Goal: Information Seeking & Learning: Find specific fact

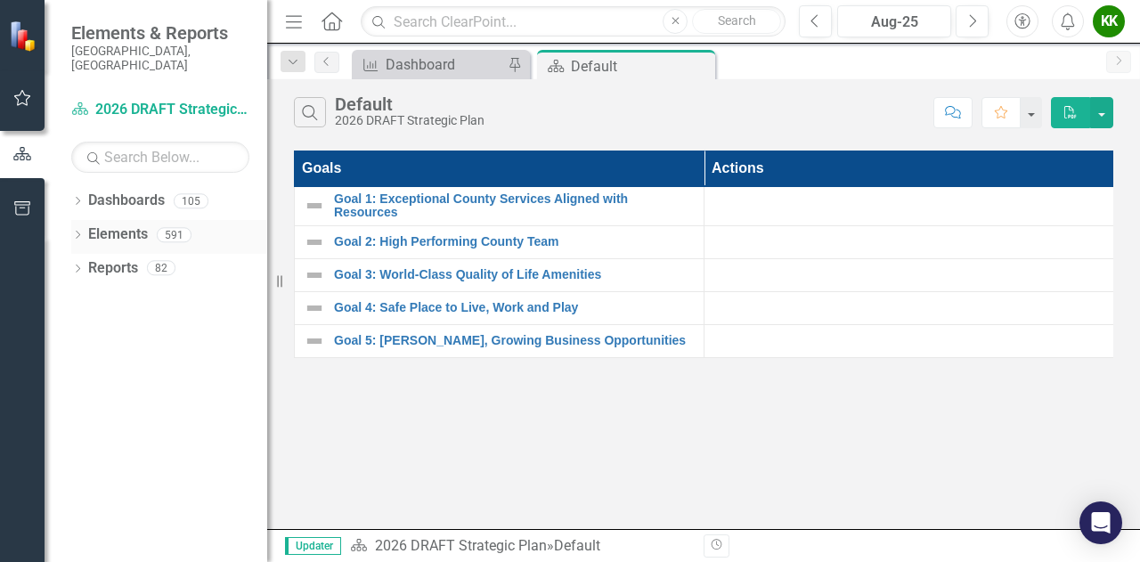
click at [84, 224] on div "Dropdown Elements 591" at bounding box center [169, 237] width 196 height 34
click at [132, 224] on link "Elements" at bounding box center [118, 234] width 60 height 20
click at [69, 215] on div "Dropdown Dashboards 105 2026 DRAFT Strategic Plan Sarasota County Dashboard Dem…" at bounding box center [156, 374] width 223 height 376
click at [76, 231] on icon at bounding box center [78, 235] width 4 height 8
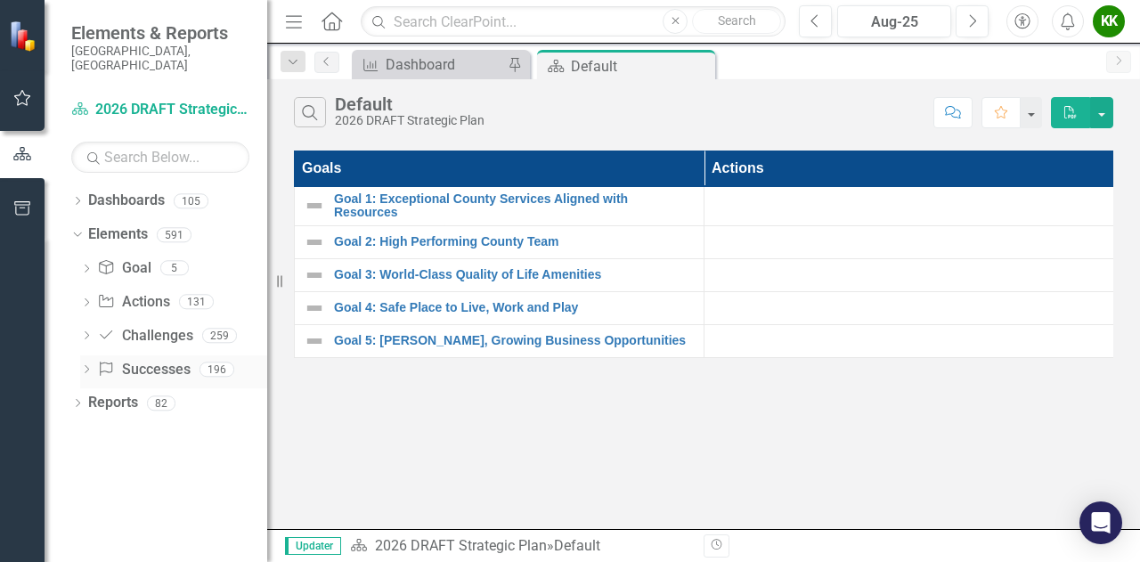
click at [88, 366] on icon "Dropdown" at bounding box center [86, 371] width 12 height 10
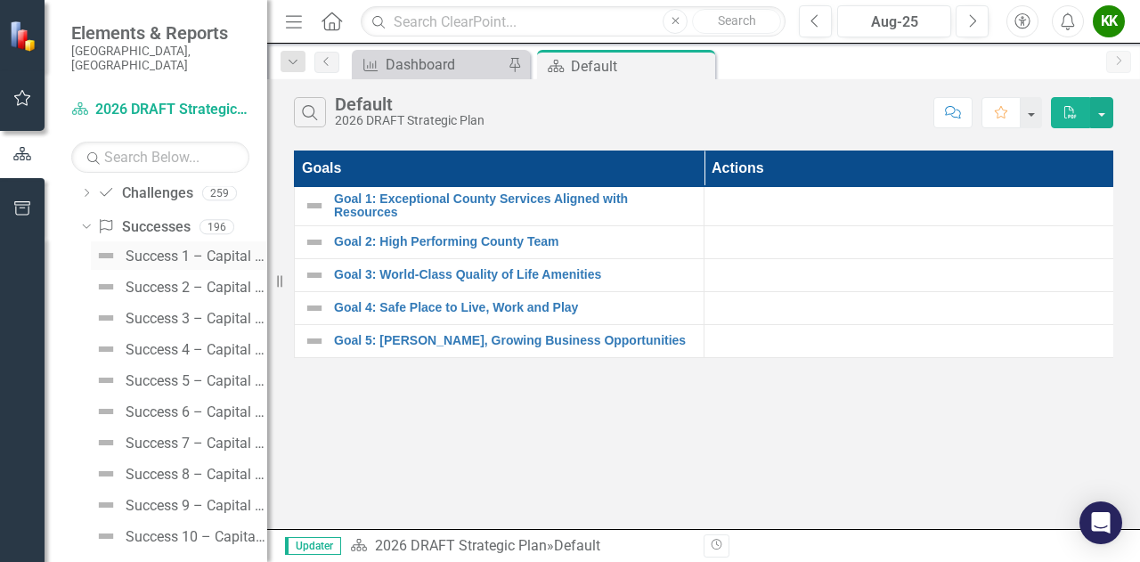
scroll to position [178, 0]
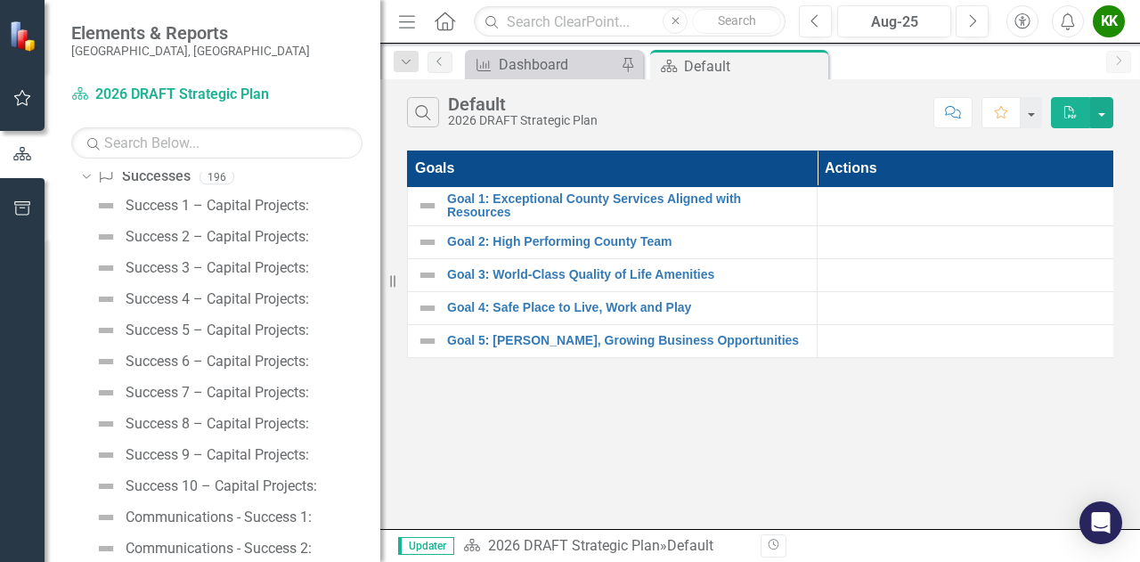
drag, startPoint x: 269, startPoint y: 369, endPoint x: 392, endPoint y: 372, distance: 122.9
click at [392, 372] on div "Resize" at bounding box center [387, 281] width 14 height 562
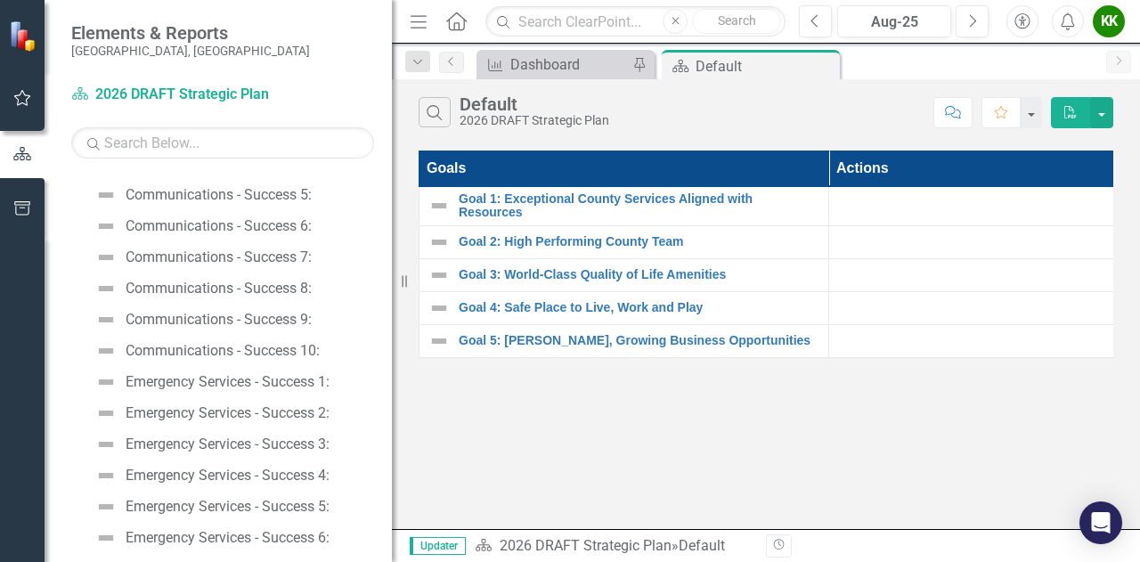
scroll to position [712, 0]
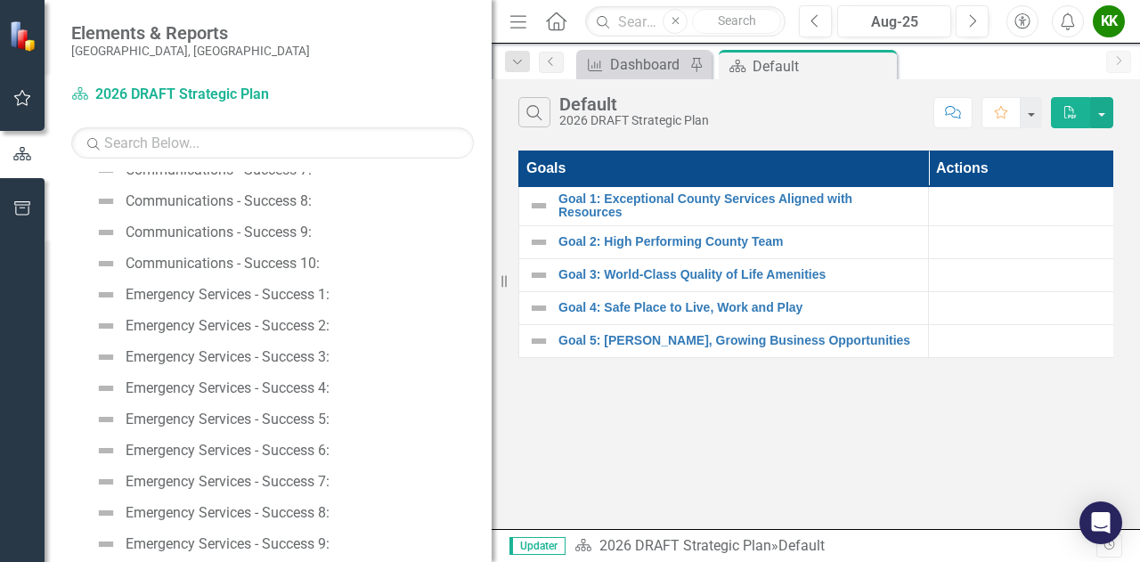
drag, startPoint x: 394, startPoint y: 462, endPoint x: 488, endPoint y: 453, distance: 94.8
click at [492, 455] on div "Resize" at bounding box center [499, 281] width 14 height 562
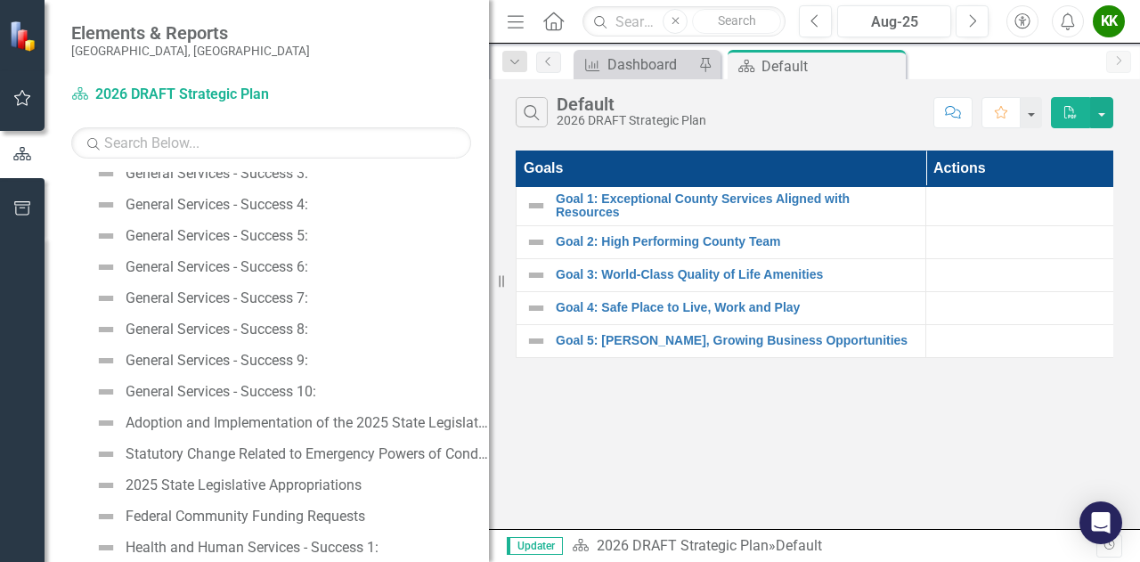
scroll to position [1870, 0]
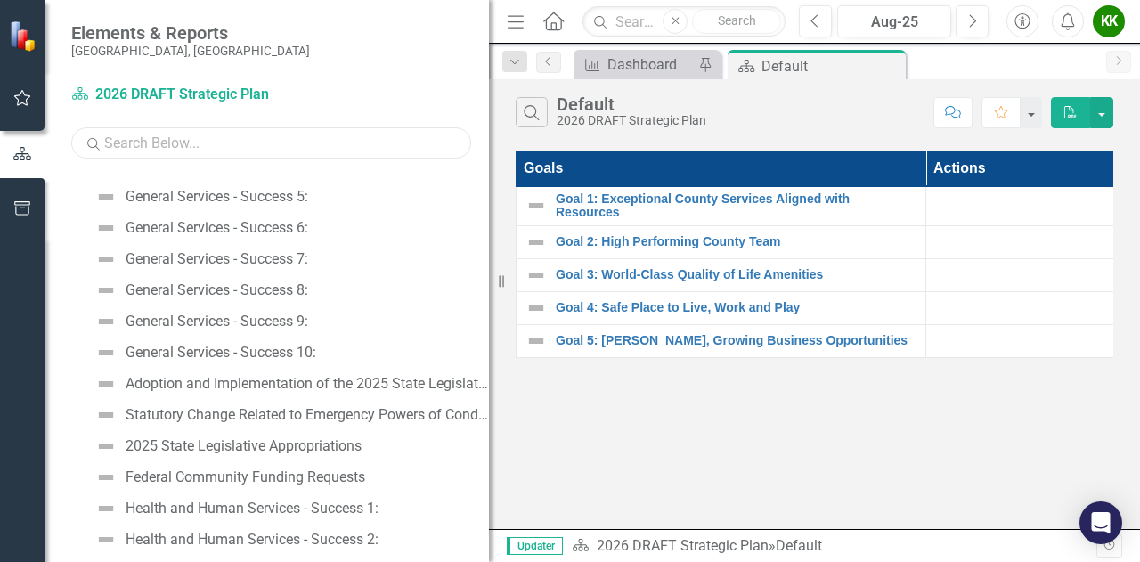
click at [278, 132] on input "text" at bounding box center [271, 142] width 400 height 31
paste input "[US_STATE] Forever Grant Application"
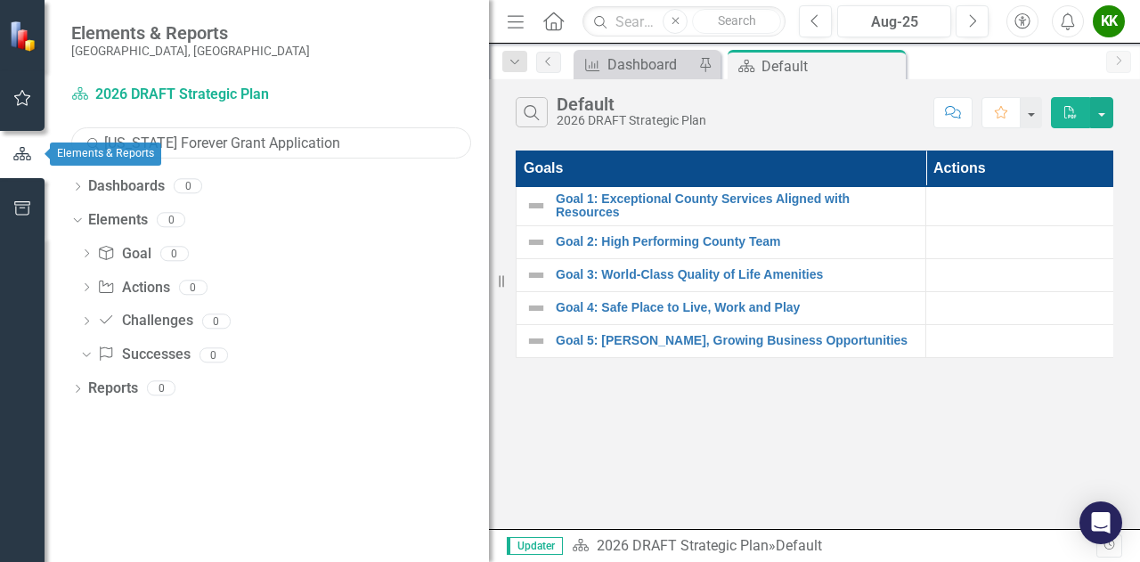
drag, startPoint x: 320, startPoint y: 136, endPoint x: 4, endPoint y: 133, distance: 316.2
click at [4, 133] on div "Elements & Reports Sarasota County, FL Dashboard 2026 DRAFT Strategic Plan Sear…" at bounding box center [244, 281] width 489 height 562
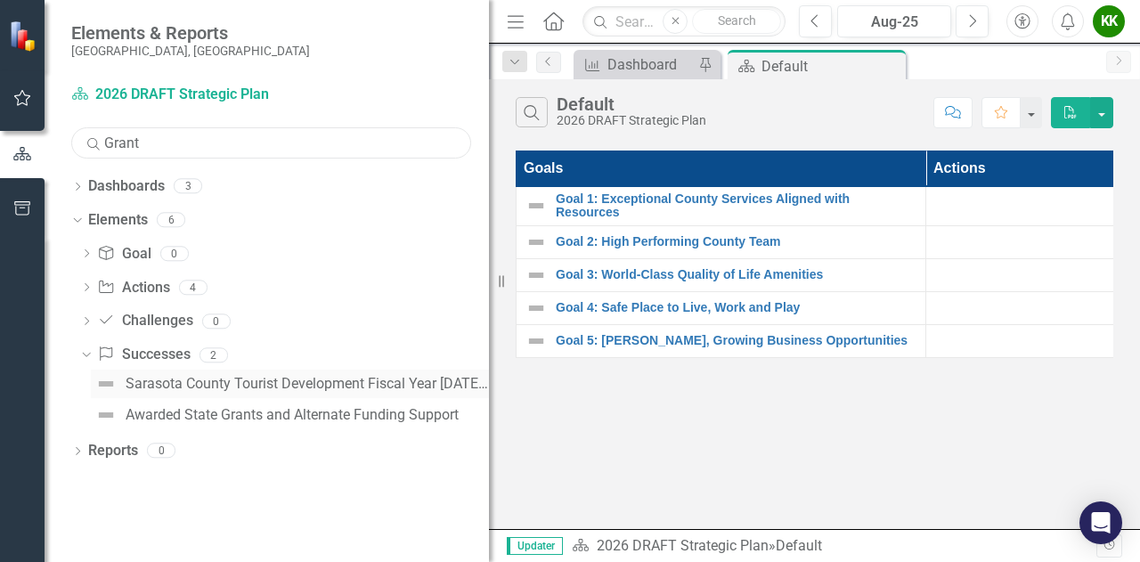
type input "Grant"
click at [363, 393] on link "Sarasota County Tourist Development Fiscal Year [DATE] Cultural/Arts Grants" at bounding box center [290, 384] width 398 height 28
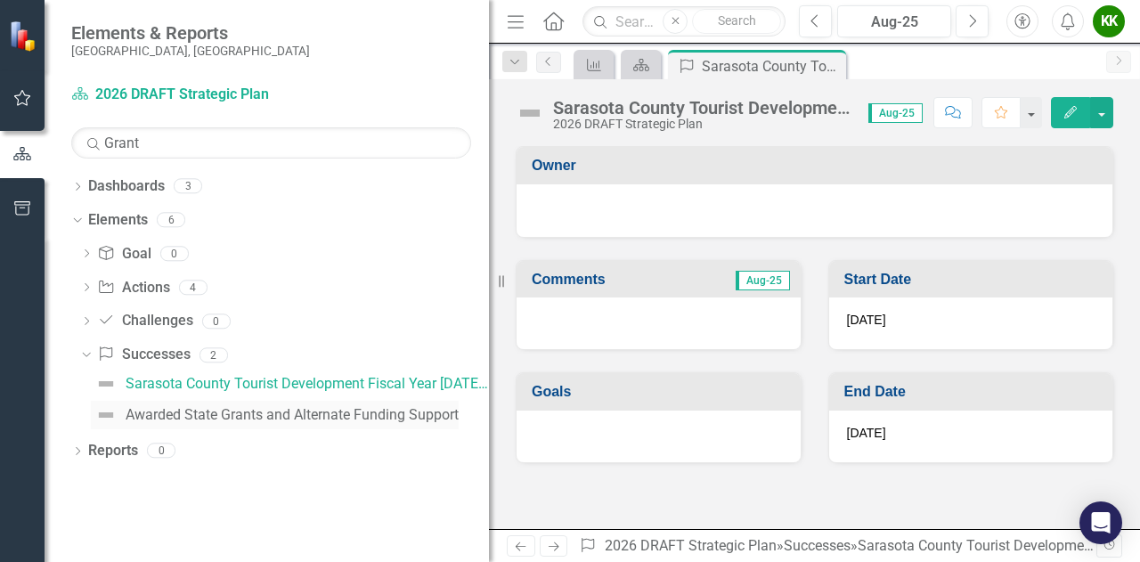
click at [368, 407] on div "Awarded State Grants and Alternate Funding Support" at bounding box center [292, 415] width 333 height 16
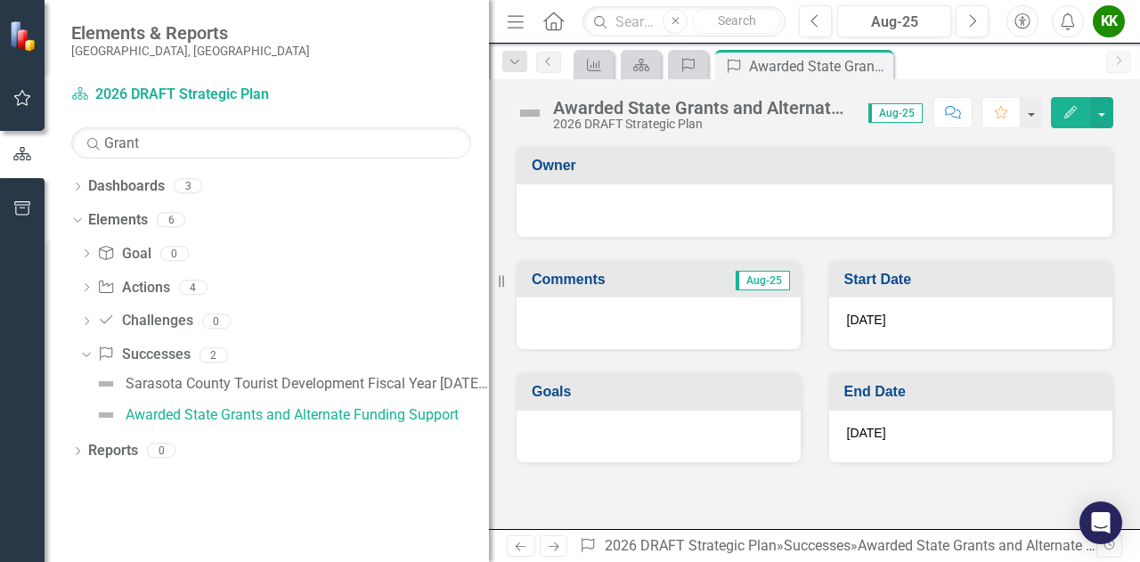
click at [696, 110] on div "Awarded State Grants and Alternate Funding Support" at bounding box center [701, 108] width 297 height 20
click at [252, 425] on link "Awarded State Grants and Alternate Funding Support" at bounding box center [275, 415] width 368 height 28
click at [182, 360] on link "Success Successes" at bounding box center [143, 355] width 93 height 20
drag, startPoint x: 873, startPoint y: 546, endPoint x: 1139, endPoint y: 573, distance: 267.6
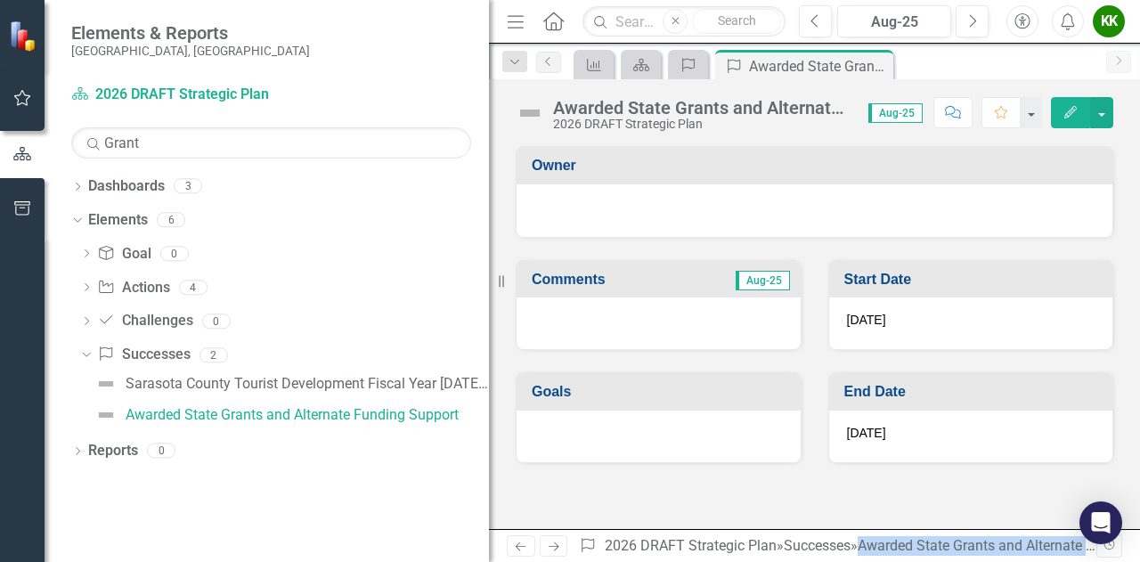
click at [1139, 561] on html "Accessibility Screen-Reader Guide, Feedback, and Issue Reporting | New window E…" at bounding box center [570, 281] width 1140 height 562
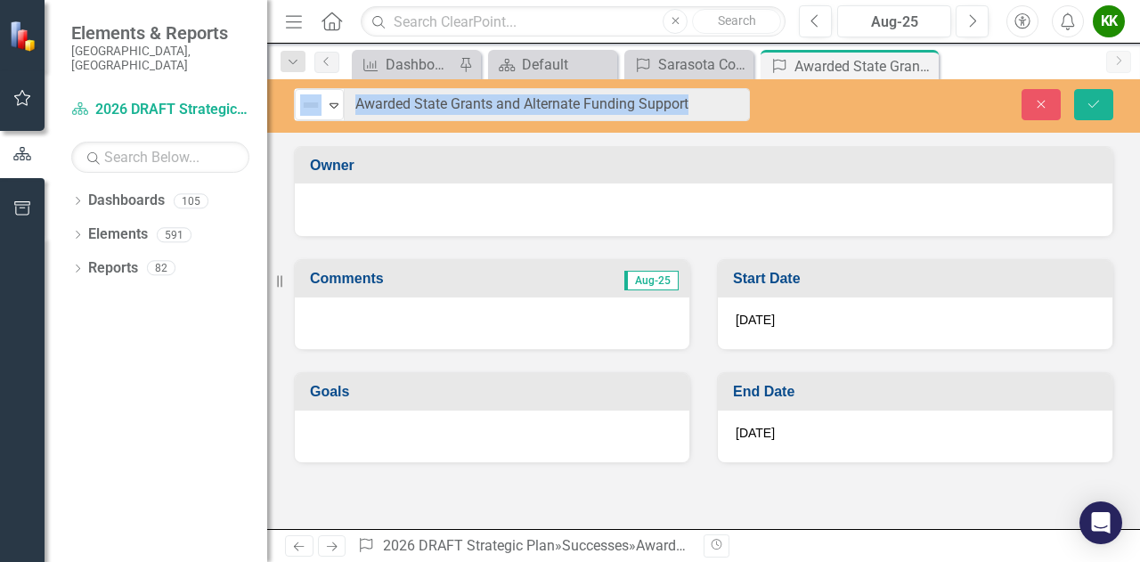
click at [673, 192] on div at bounding box center [704, 209] width 818 height 53
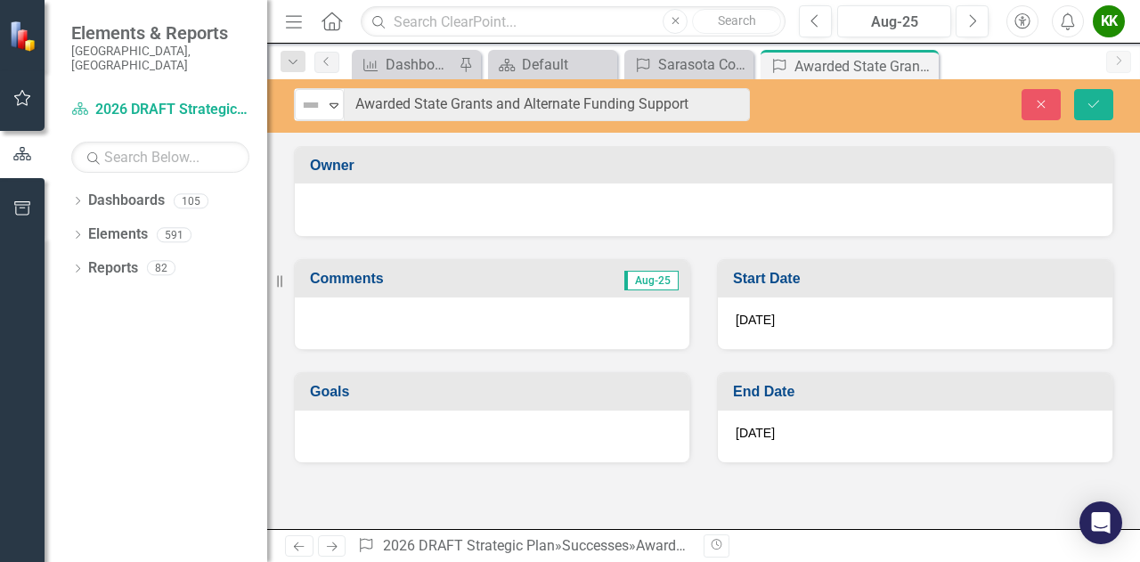
drag, startPoint x: 784, startPoint y: 219, endPoint x: 500, endPoint y: 496, distance: 396.1
click at [499, 496] on div "Owner Comments Aug-25 Goals Start Date [DATE] End Date [DATE]" at bounding box center [703, 337] width 873 height 383
click at [1044, 110] on button "Close" at bounding box center [1040, 104] width 39 height 31
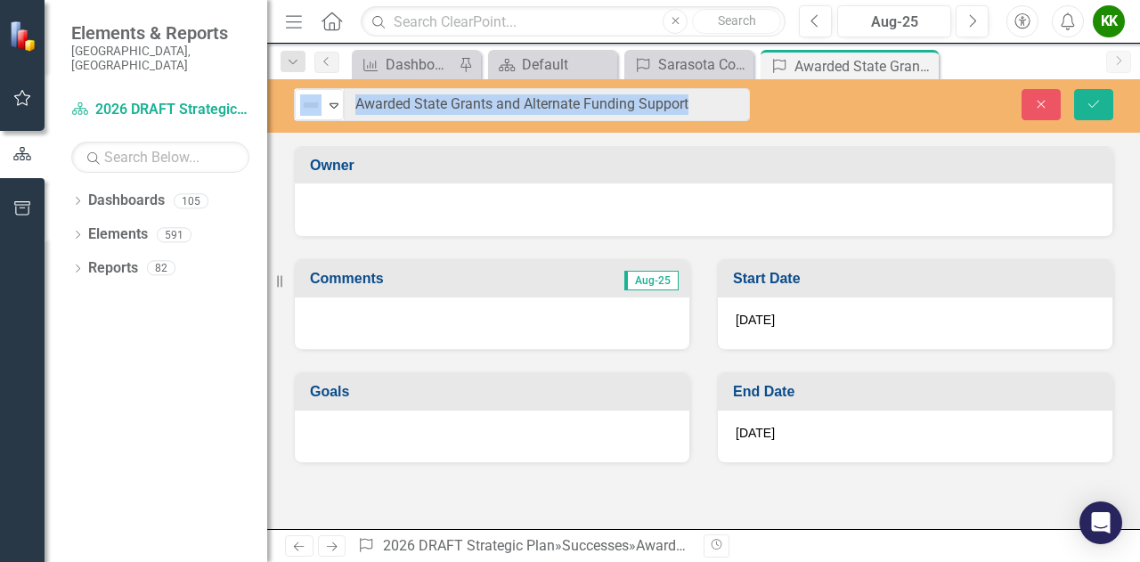
click at [614, 172] on td "Owner" at bounding box center [706, 167] width 793 height 29
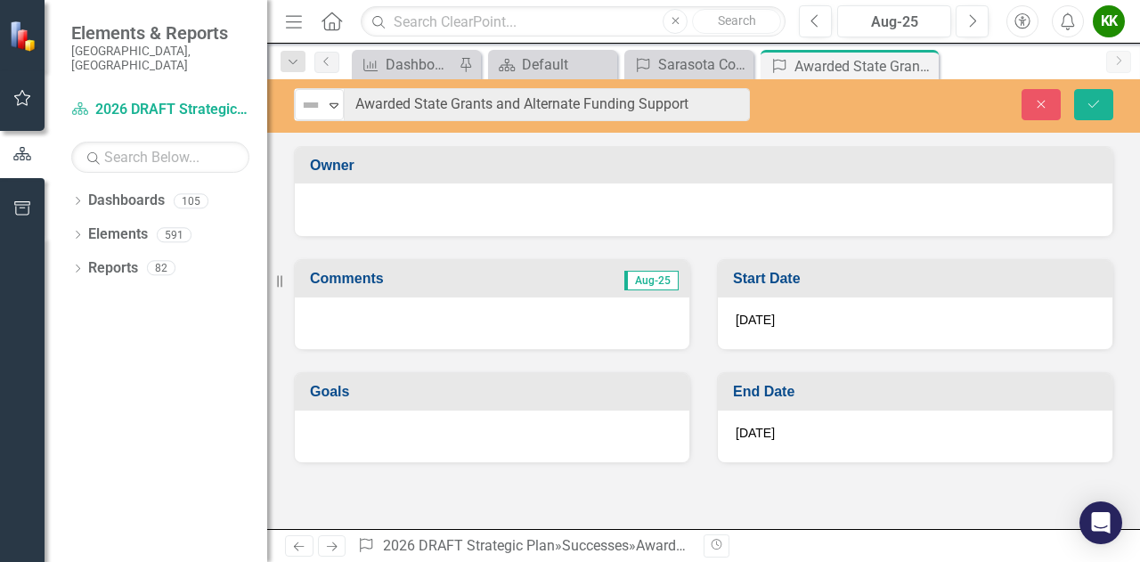
click at [709, 248] on div "Start Date [DATE]" at bounding box center [915, 293] width 423 height 113
click at [401, 516] on div "Owner Comments Aug-25 Goals Start Date [DATE] End Date [DATE]" at bounding box center [703, 337] width 873 height 383
drag, startPoint x: 546, startPoint y: 104, endPoint x: 85, endPoint y: 249, distance: 483.6
click at [85, 254] on div "Dropdown Reports 82" at bounding box center [169, 271] width 196 height 34
click at [80, 265] on icon "Dropdown" at bounding box center [77, 270] width 12 height 10
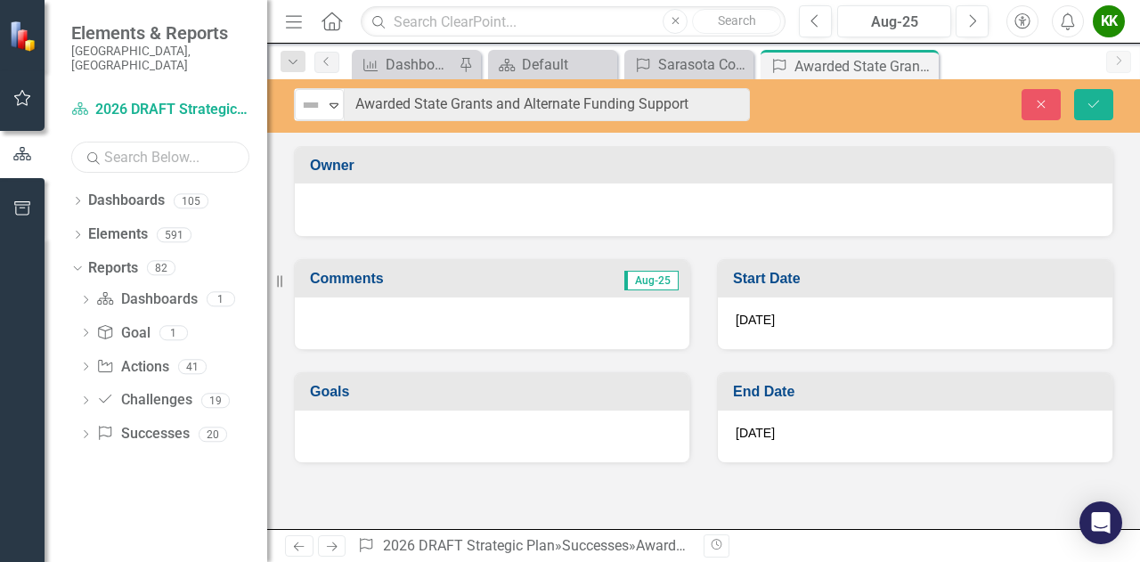
click at [164, 145] on input "text" at bounding box center [160, 157] width 178 height 31
paste input "[US_STATE] Forever Grant Application"
type input "[US_STATE] Forever Grant Application"
click at [216, 145] on input "[US_STATE] Forever Grant Application" at bounding box center [160, 157] width 178 height 31
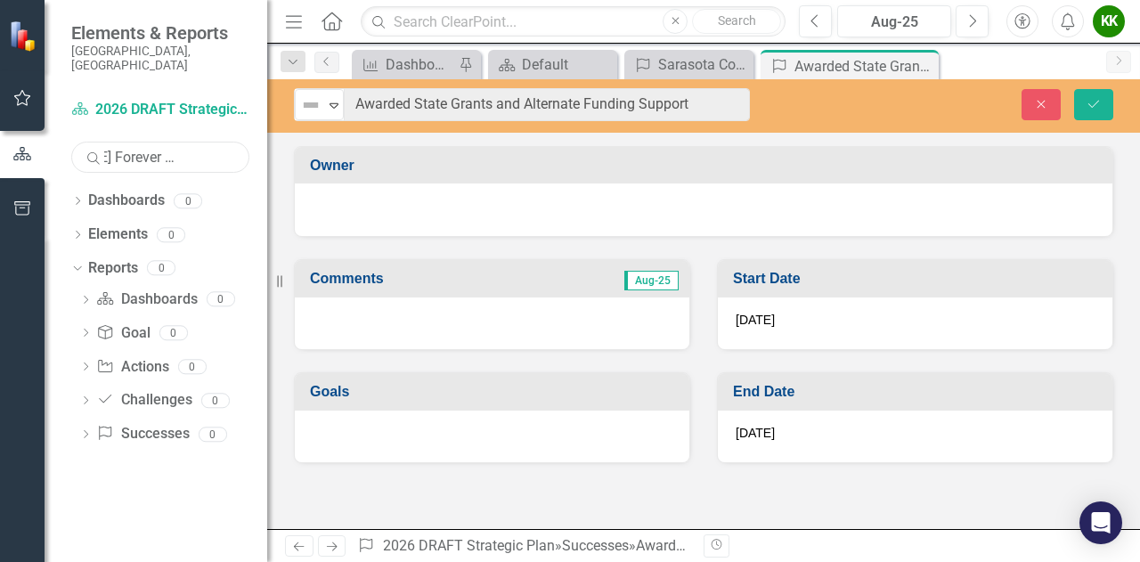
click at [216, 145] on input "[US_STATE] Forever Grant Application" at bounding box center [160, 157] width 178 height 31
click at [214, 145] on input "[US_STATE] Forever Grant Application" at bounding box center [160, 157] width 178 height 31
drag, startPoint x: 649, startPoint y: 547, endPoint x: 768, endPoint y: 544, distance: 118.5
click at [762, 546] on div "Previous Next Success 2026 DRAFT Strategic Plan » Successes » Awarded State Gra…" at bounding box center [703, 545] width 873 height 33
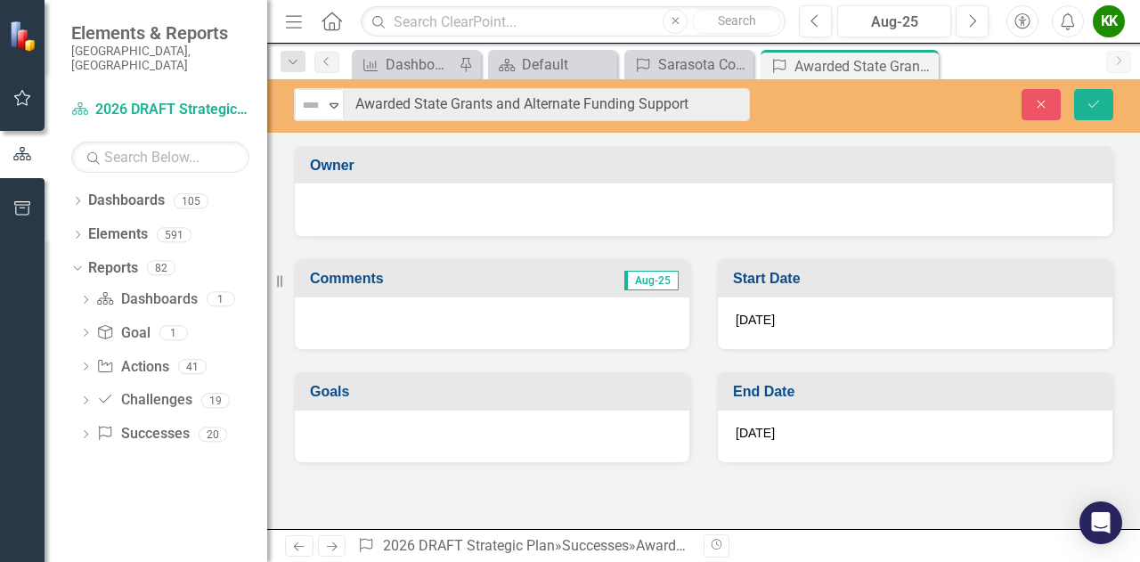
click at [864, 182] on div "Owner" at bounding box center [704, 165] width 818 height 37
click at [159, 428] on link "Success Successes" at bounding box center [142, 434] width 93 height 20
click at [84, 431] on icon "Dropdown" at bounding box center [85, 436] width 12 height 10
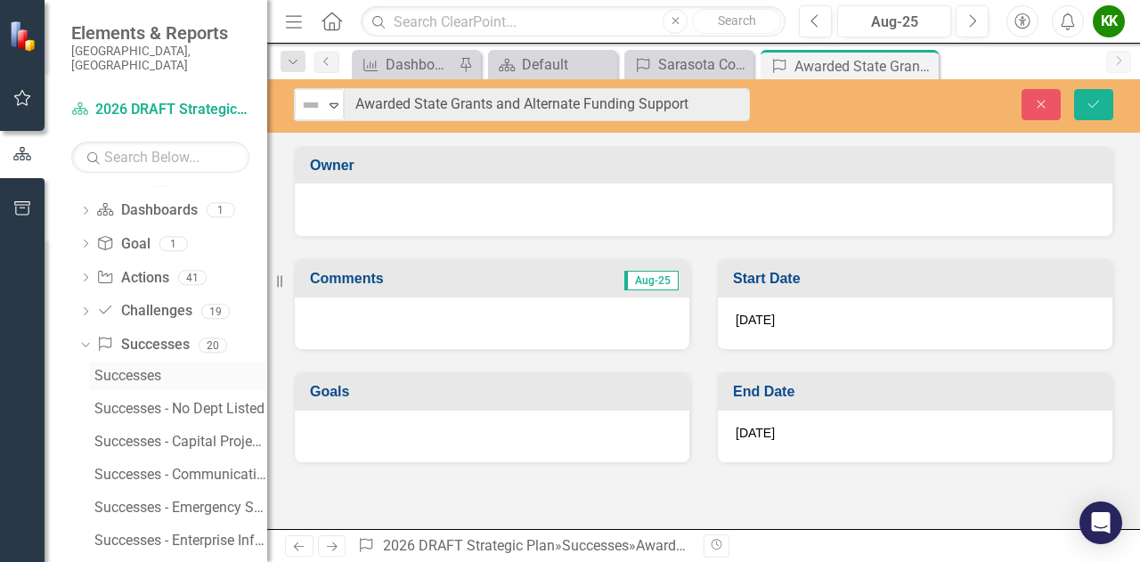
scroll to position [178, 0]
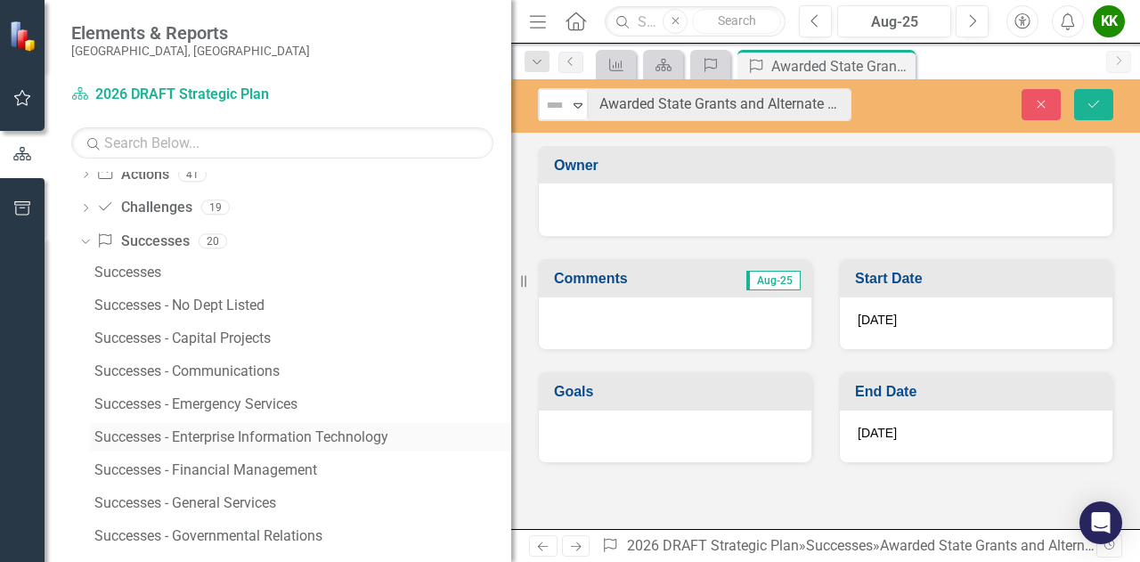
drag, startPoint x: 269, startPoint y: 428, endPoint x: 473, endPoint y: 441, distance: 204.3
click at [511, 441] on div "Resize" at bounding box center [518, 281] width 14 height 562
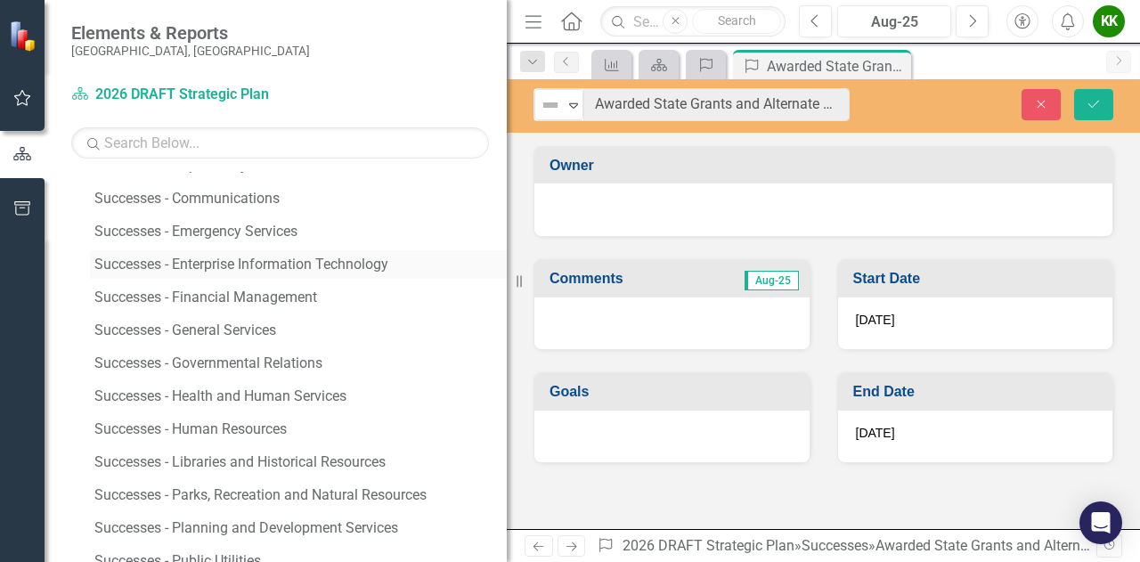
scroll to position [356, 0]
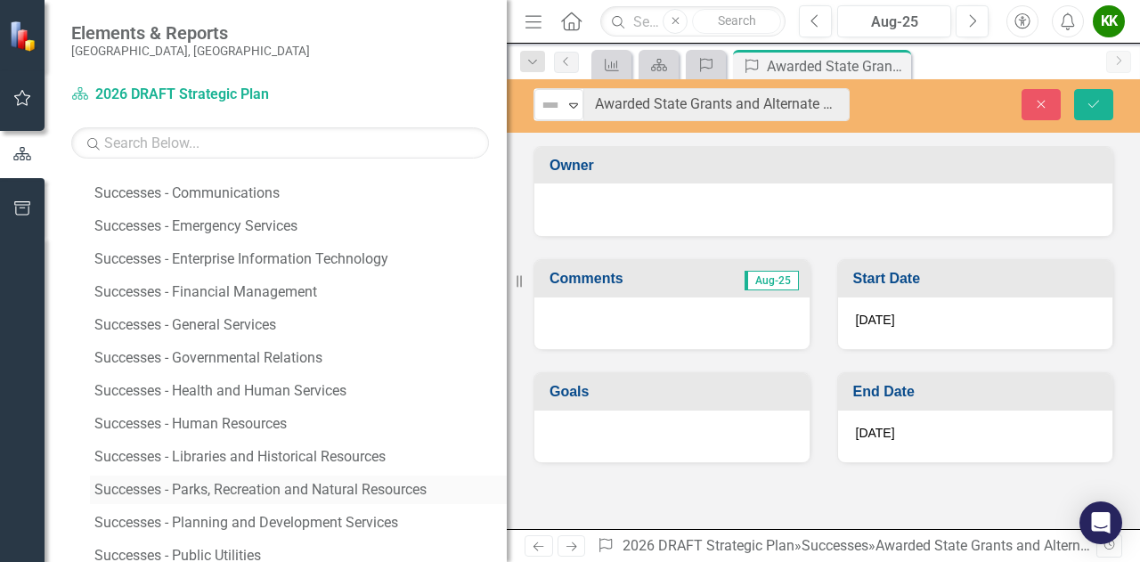
click at [277, 482] on div "Successes - Parks, Recreation and Natural Resources" at bounding box center [300, 490] width 412 height 16
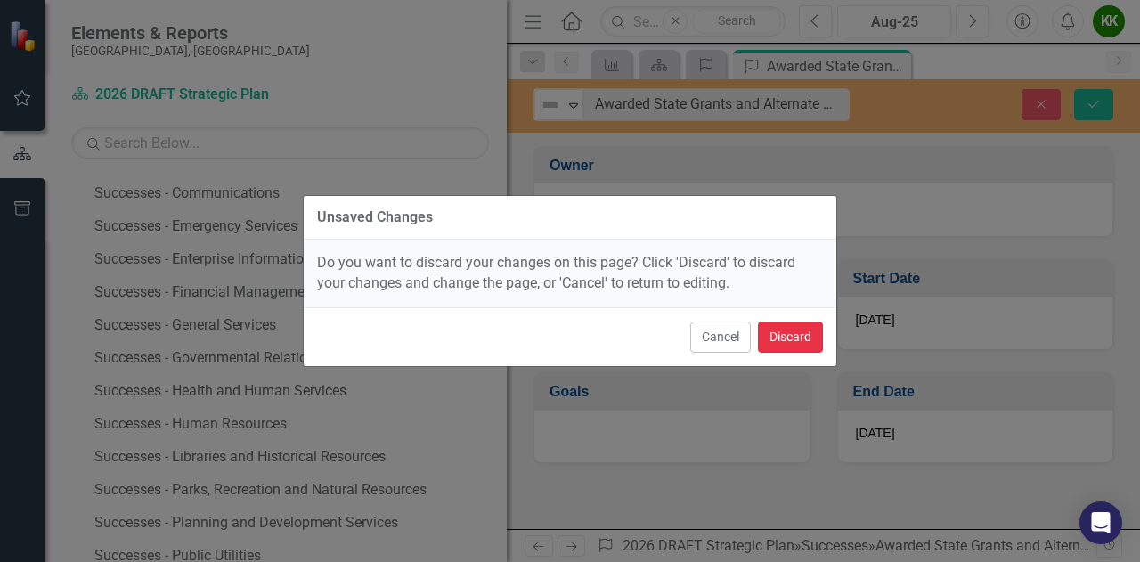
click at [769, 345] on button "Discard" at bounding box center [790, 336] width 65 height 31
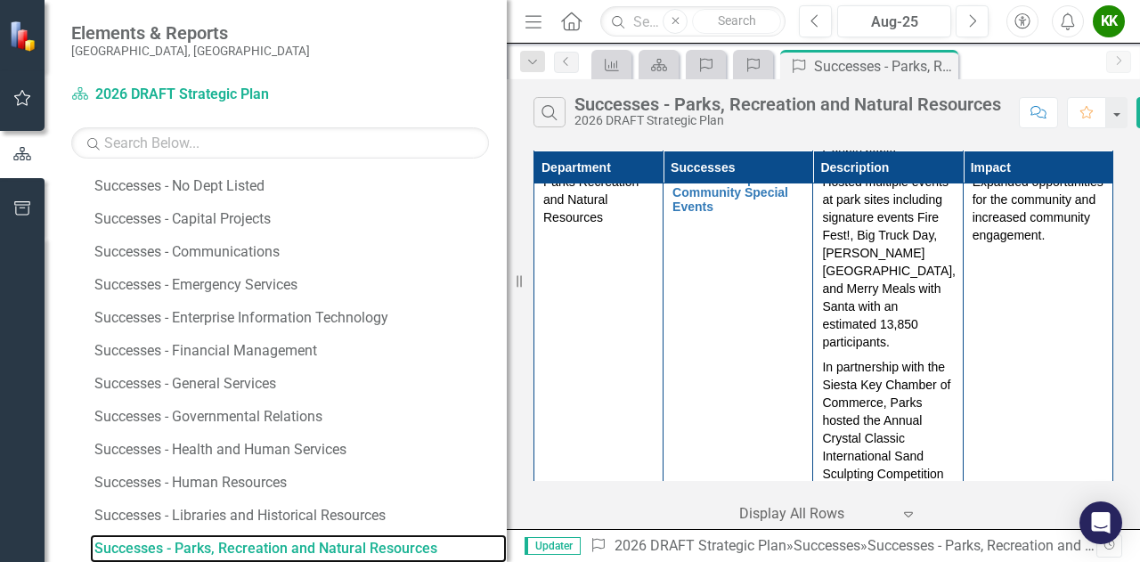
scroll to position [6056, 0]
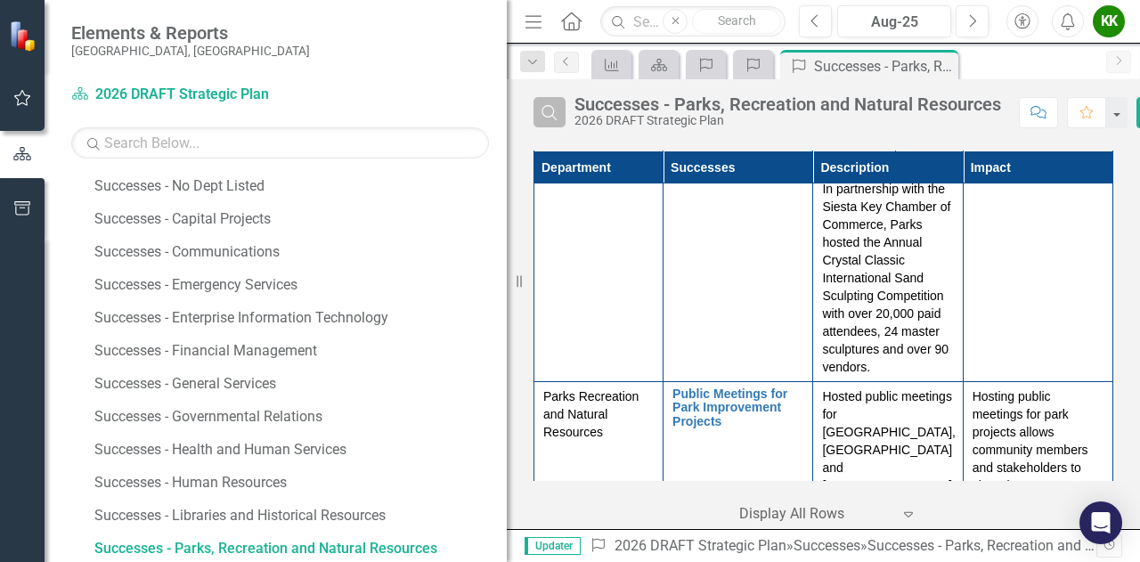
click at [541, 121] on button "Search" at bounding box center [549, 112] width 32 height 30
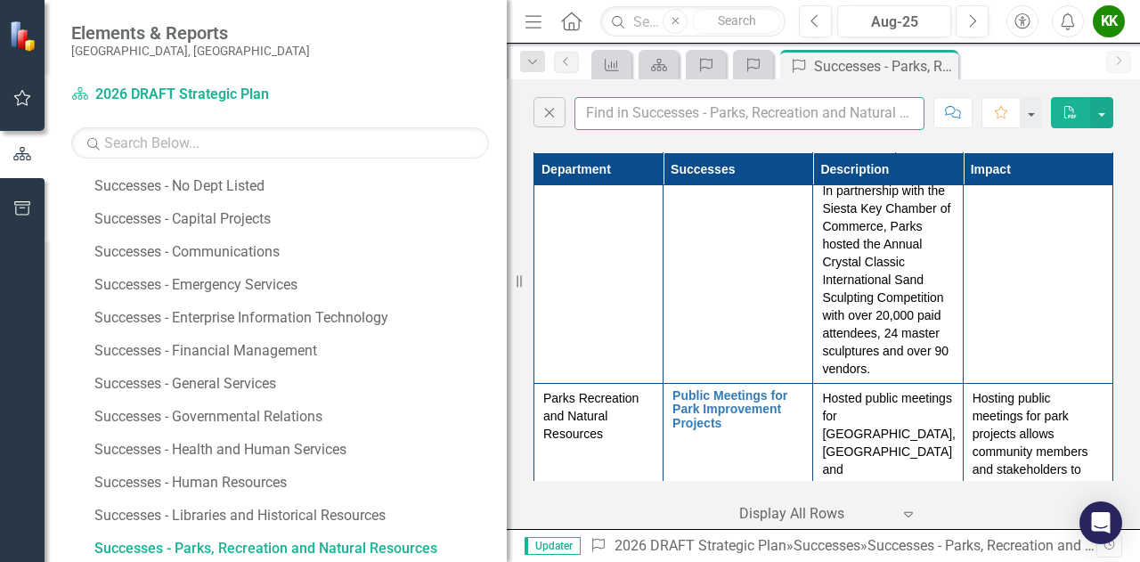
click at [660, 105] on input "text" at bounding box center [749, 113] width 350 height 33
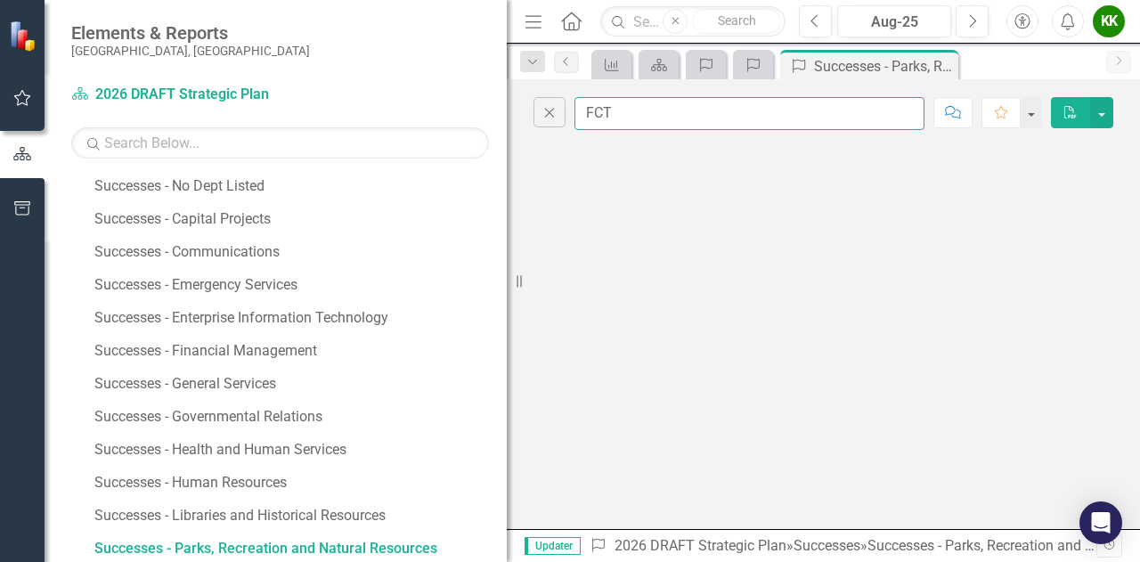
scroll to position [0, 0]
click at [638, 117] on input "FCT" at bounding box center [749, 113] width 350 height 33
drag, startPoint x: 638, startPoint y: 113, endPoint x: 513, endPoint y: 116, distance: 124.7
click at [513, 116] on div "Elements & Reports [GEOGRAPHIC_DATA], [GEOGRAPHIC_DATA] Dashboard 2026 DRAFT St…" at bounding box center [570, 281] width 1140 height 562
type input "[PERSON_NAME]"
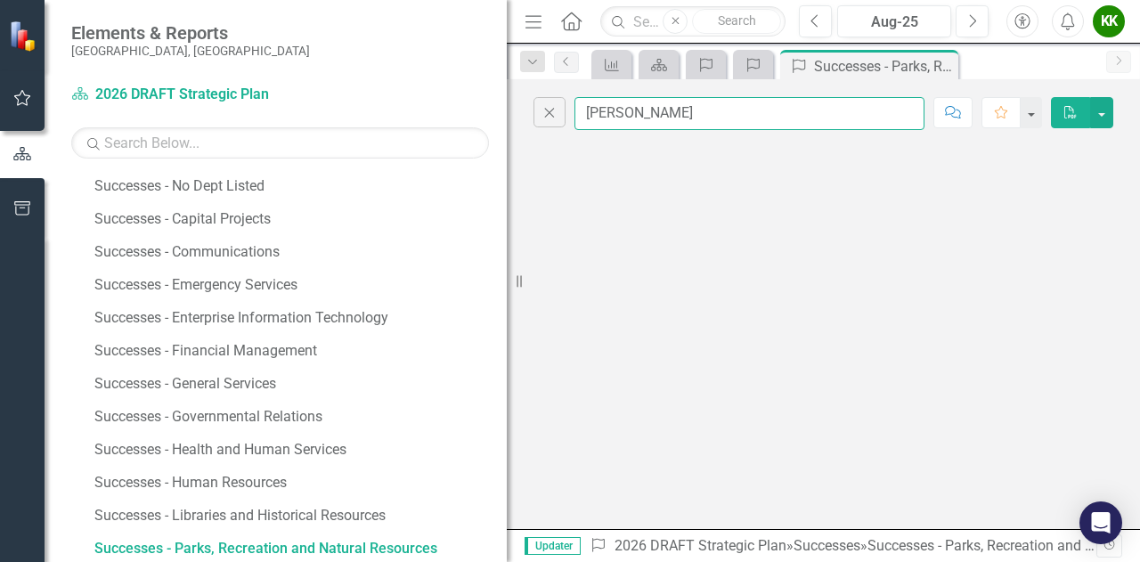
click at [678, 102] on input "[PERSON_NAME]" at bounding box center [749, 113] width 350 height 33
click at [546, 104] on icon "Close" at bounding box center [550, 112] width 20 height 16
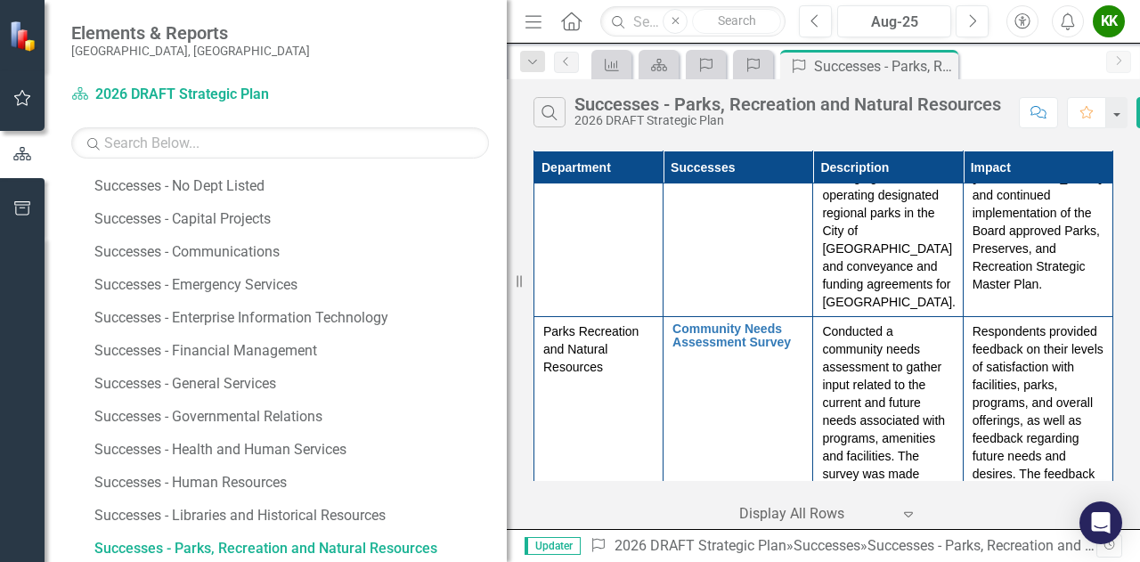
scroll to position [178, 0]
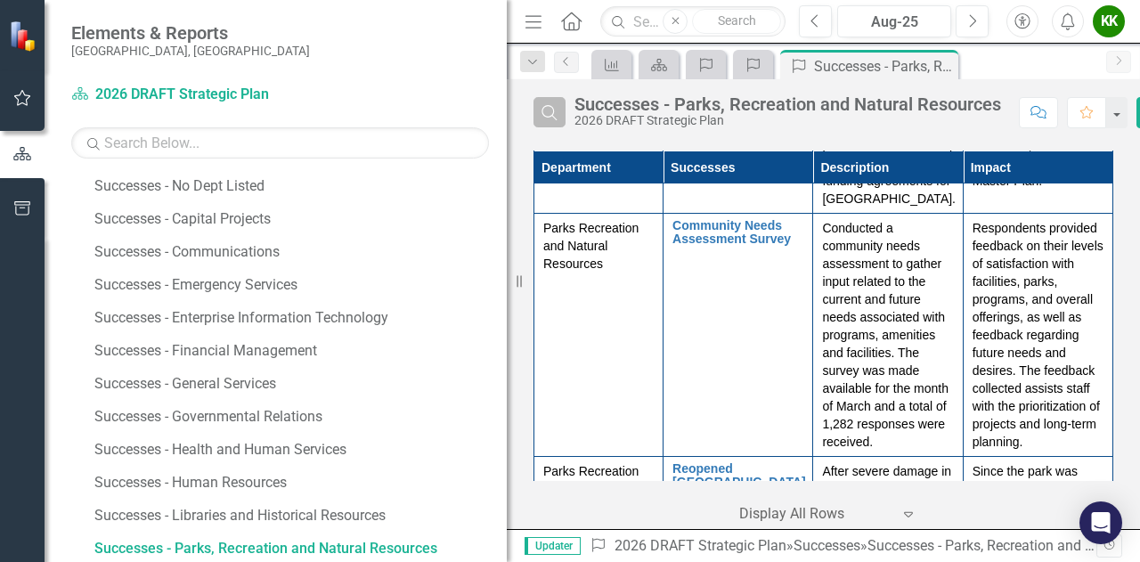
click at [548, 112] on icon "Search" at bounding box center [550, 112] width 20 height 16
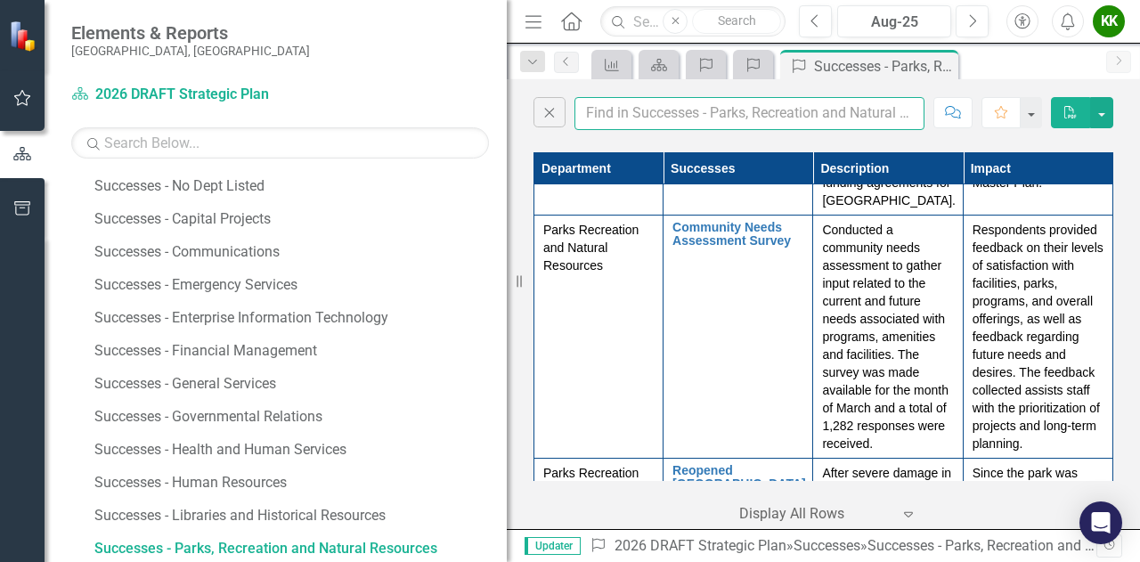
click at [647, 117] on input "text" at bounding box center [749, 113] width 350 height 33
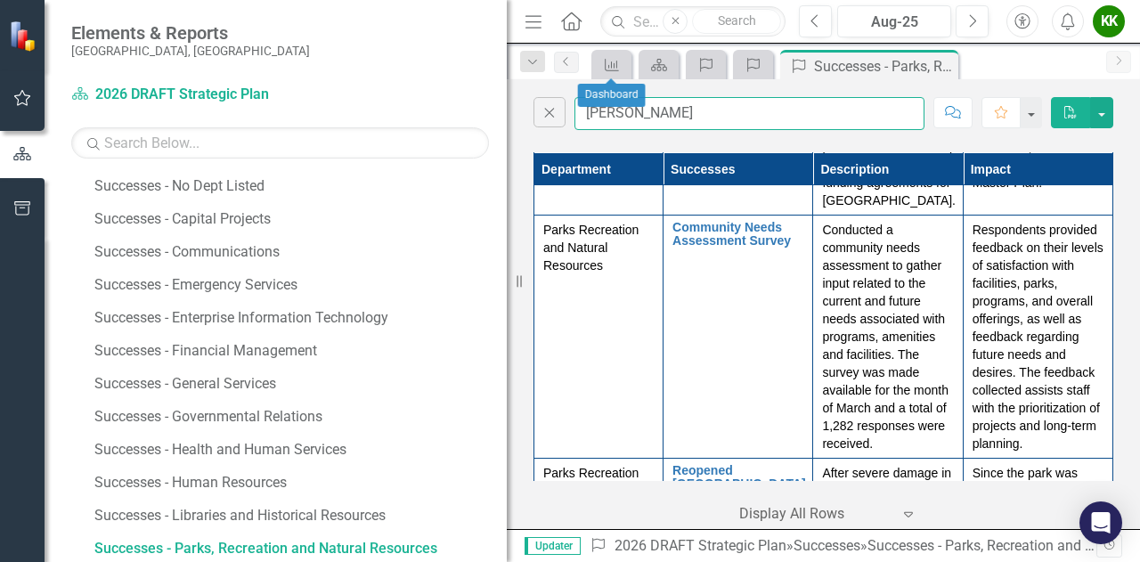
type input "[PERSON_NAME]"
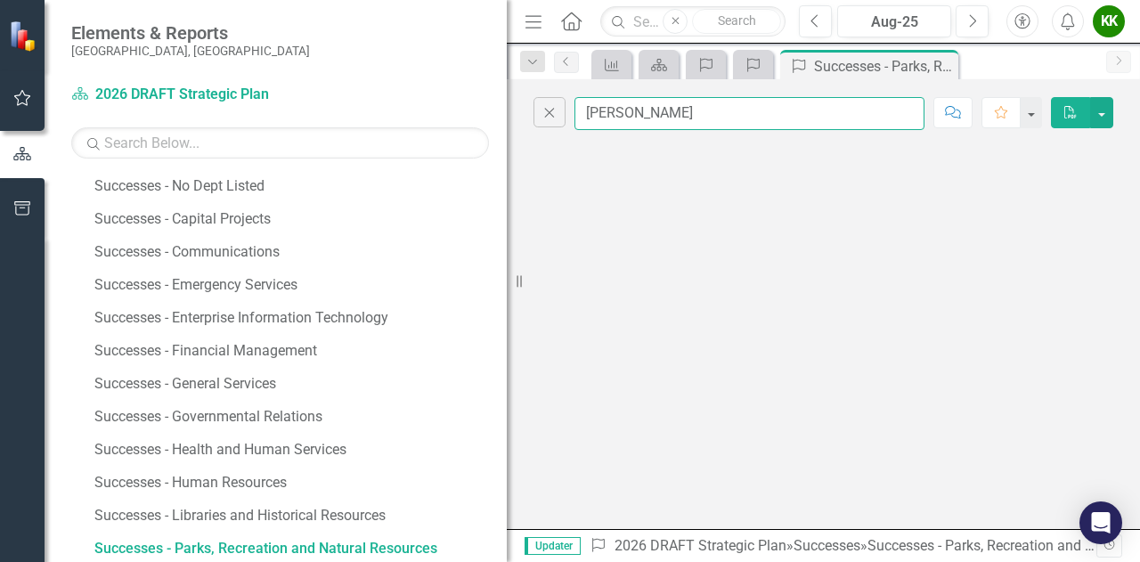
scroll to position [0, 0]
click at [549, 112] on icon "button" at bounding box center [550, 113] width 10 height 10
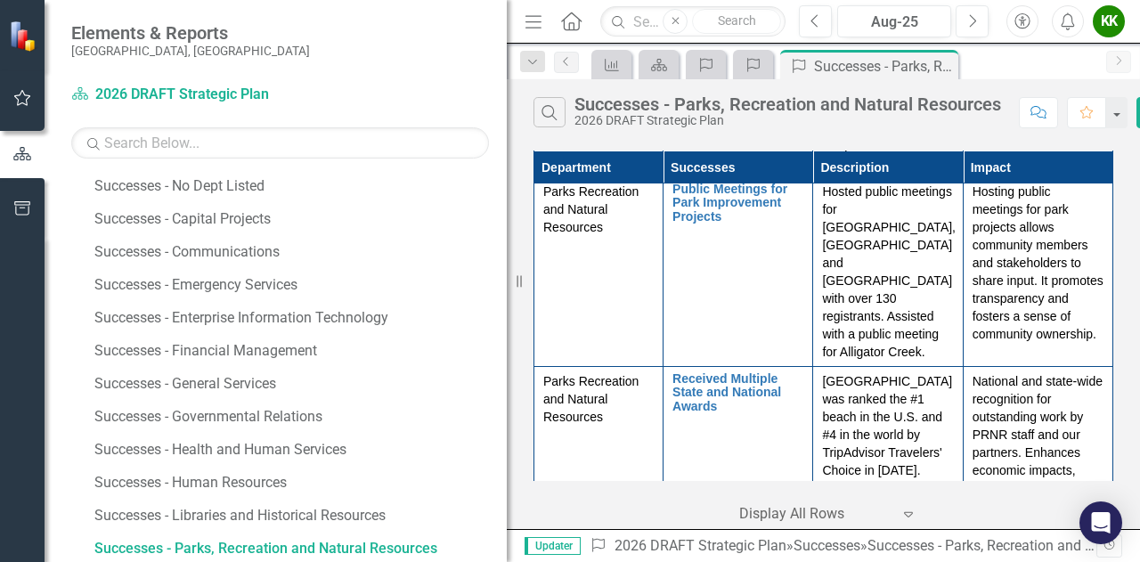
scroll to position [6145, 0]
